Goal: Task Accomplishment & Management: Use online tool/utility

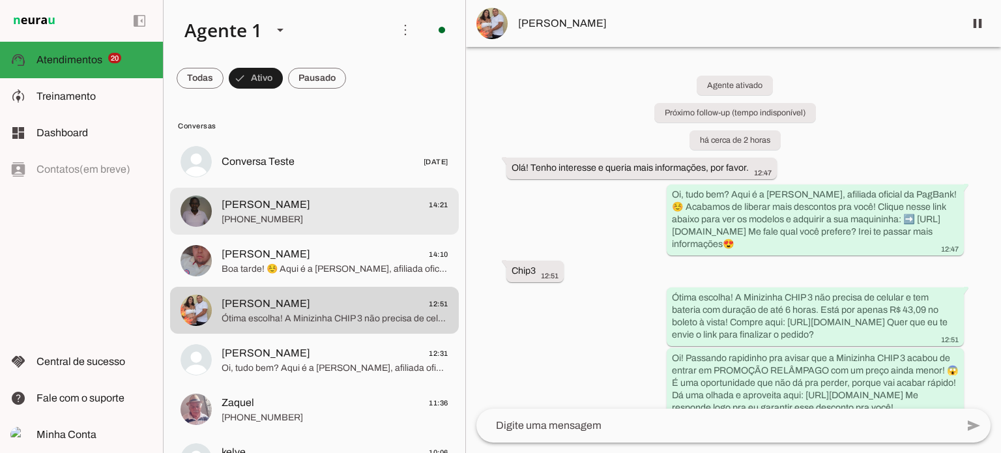
click at [297, 209] on span "[PERSON_NAME] 14:21" at bounding box center [335, 205] width 227 height 16
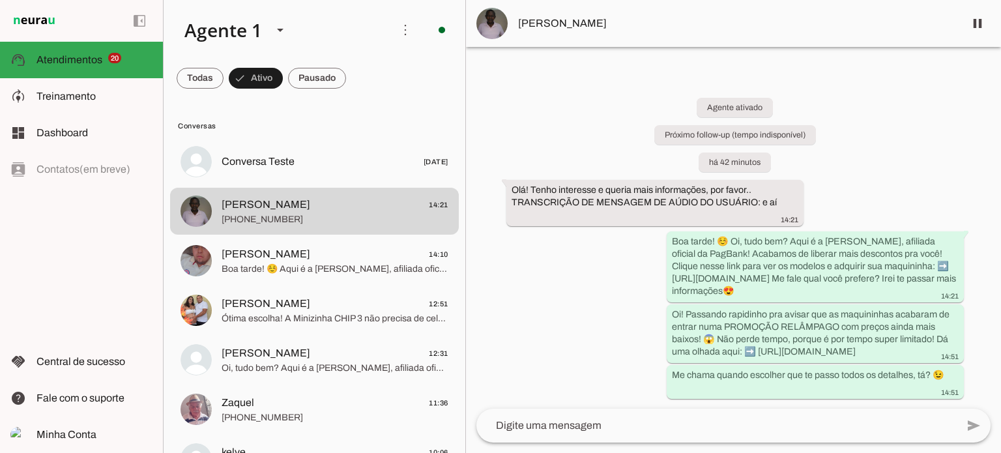
scroll to position [3, 0]
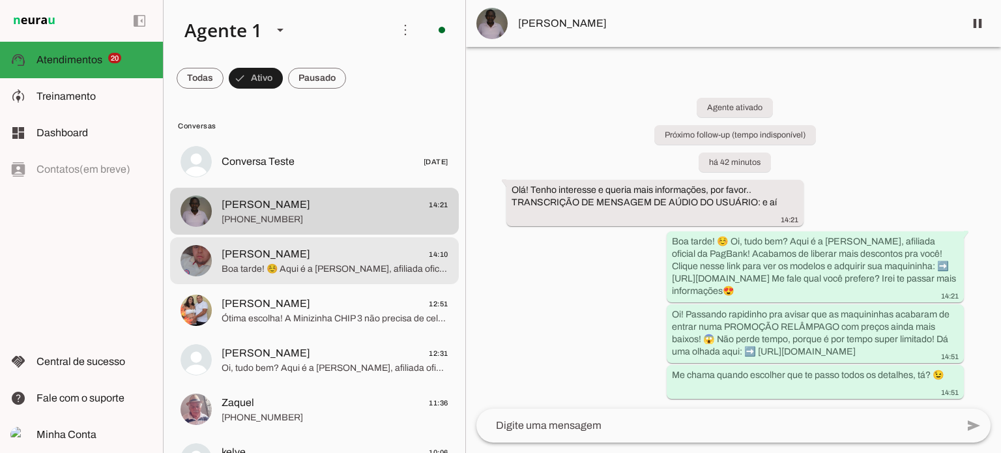
click at [316, 273] on span "Boa tarde! ☺️ Aqui é a [PERSON_NAME], afiliada oficial da PagBank! Acabamos de …" at bounding box center [335, 269] width 227 height 13
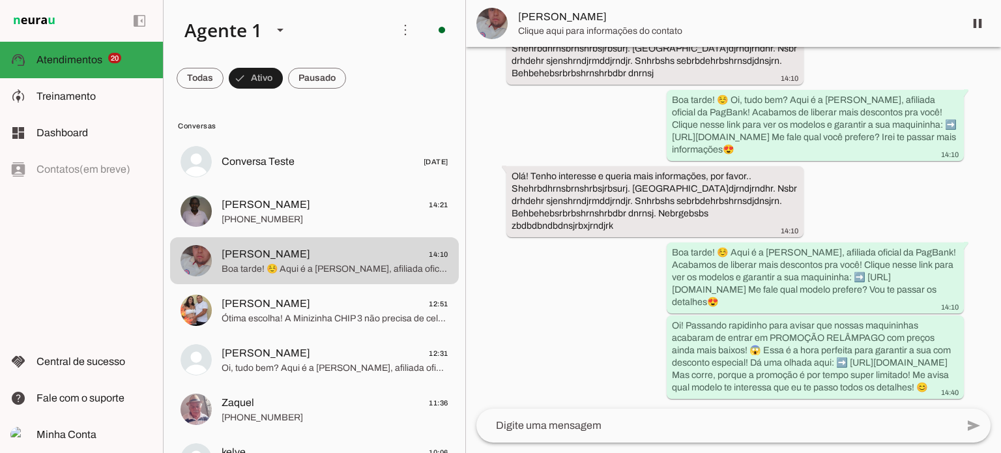
scroll to position [156, 0]
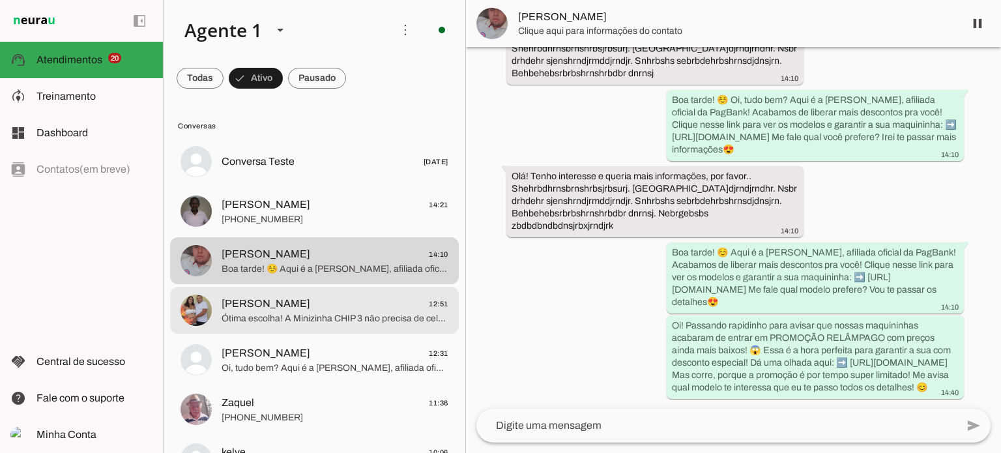
click at [287, 291] on md-item "[PERSON_NAME] 12:51 Ótima escolha! A Minizinha CHIP 3 não precisa de celular e …" at bounding box center [314, 310] width 289 height 47
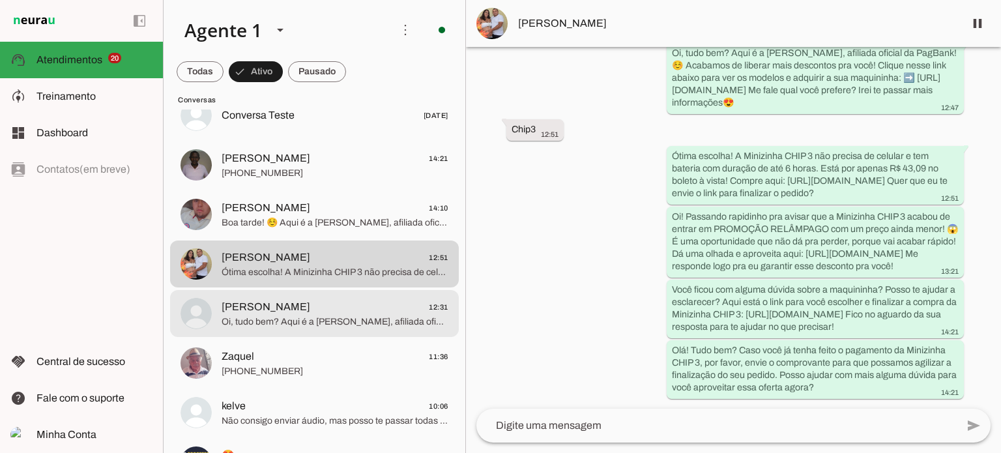
scroll to position [130, 0]
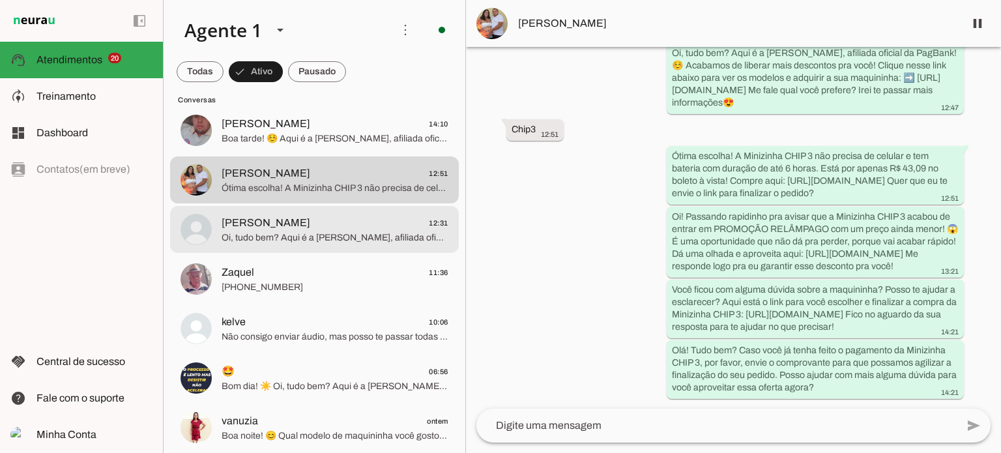
click at [331, 235] on span "Oi, tudo bem? Aqui é a [PERSON_NAME], afiliada oficial da PagBank! ☺️ Acabamos …" at bounding box center [335, 237] width 227 height 13
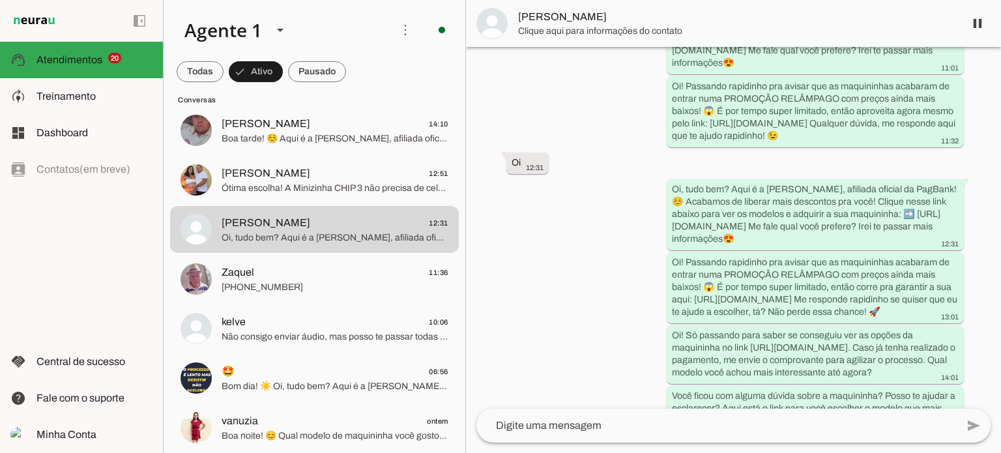
scroll to position [860, 0]
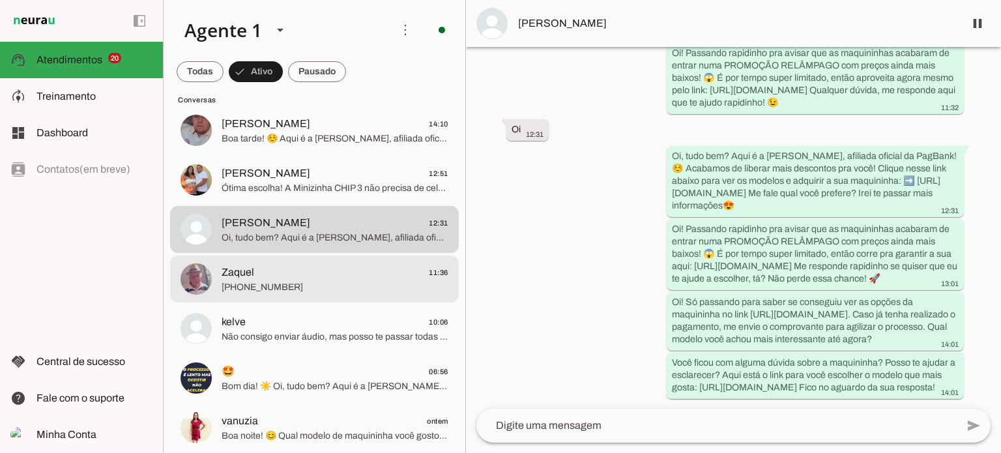
click at [333, 271] on span "Zaquel 11:36" at bounding box center [335, 273] width 227 height 16
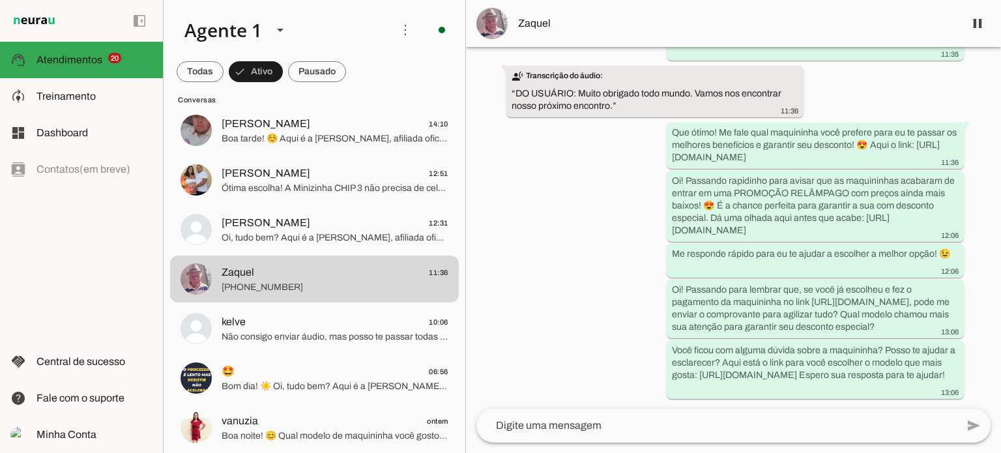
scroll to position [866, 0]
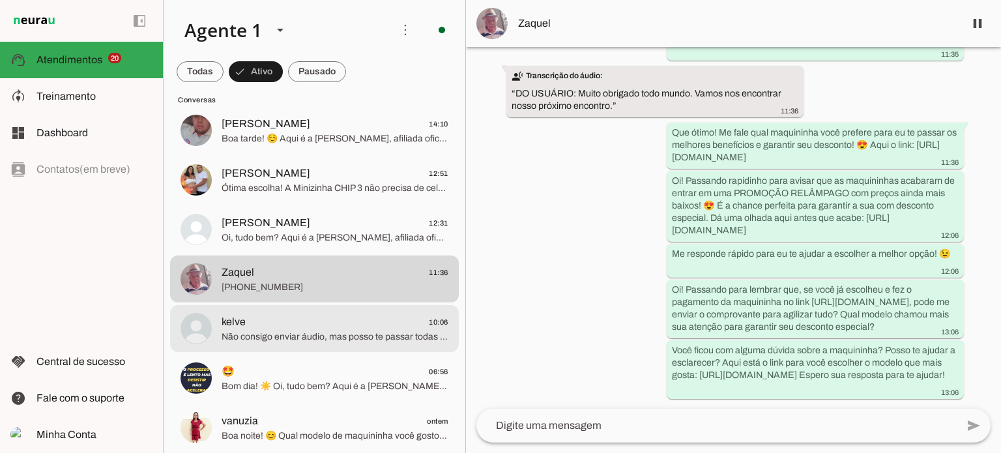
click at [271, 320] on span "kelve 10:06" at bounding box center [335, 322] width 227 height 16
